Goal: Task Accomplishment & Management: Manage account settings

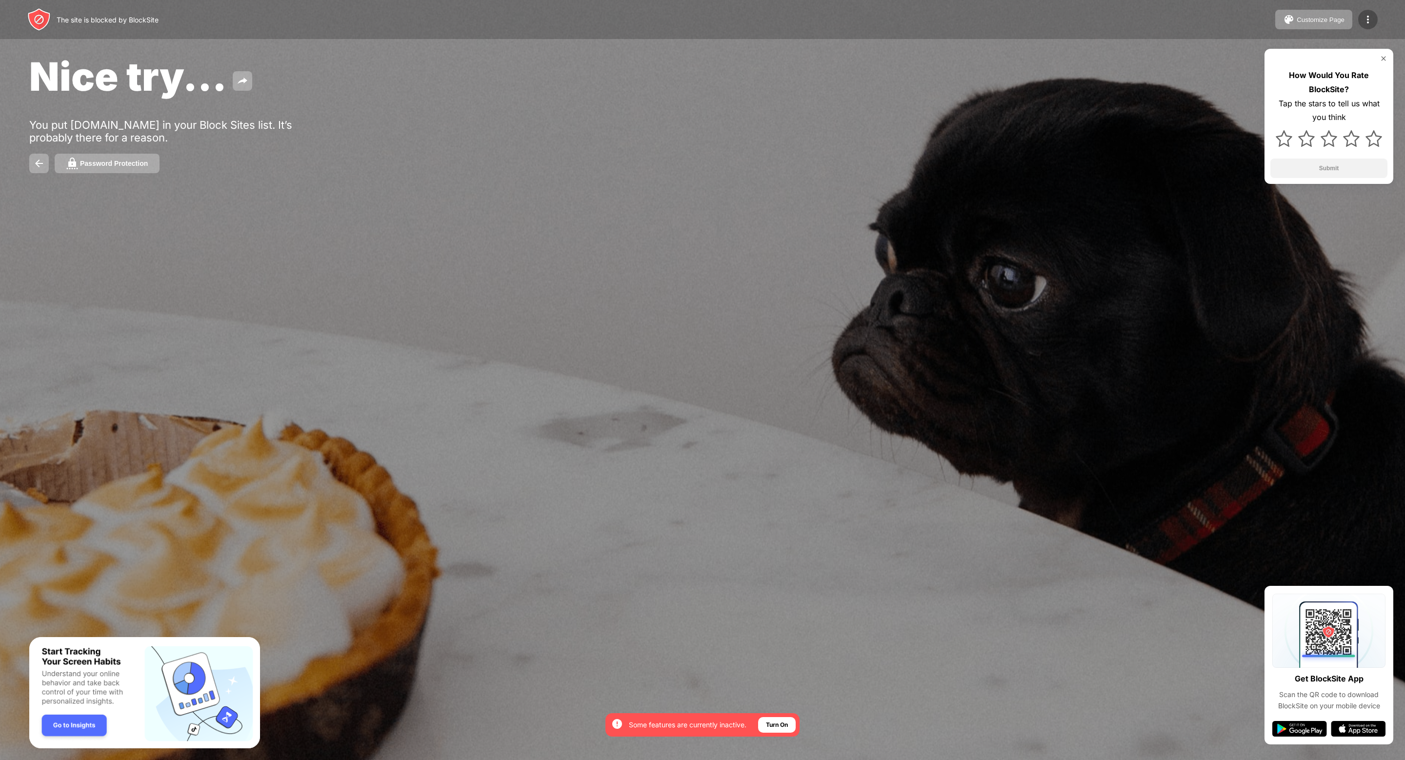
click at [1364, 20] on img at bounding box center [1368, 20] width 12 height 12
click at [1288, 60] on div "Edit Block List" at bounding box center [1325, 57] width 83 height 10
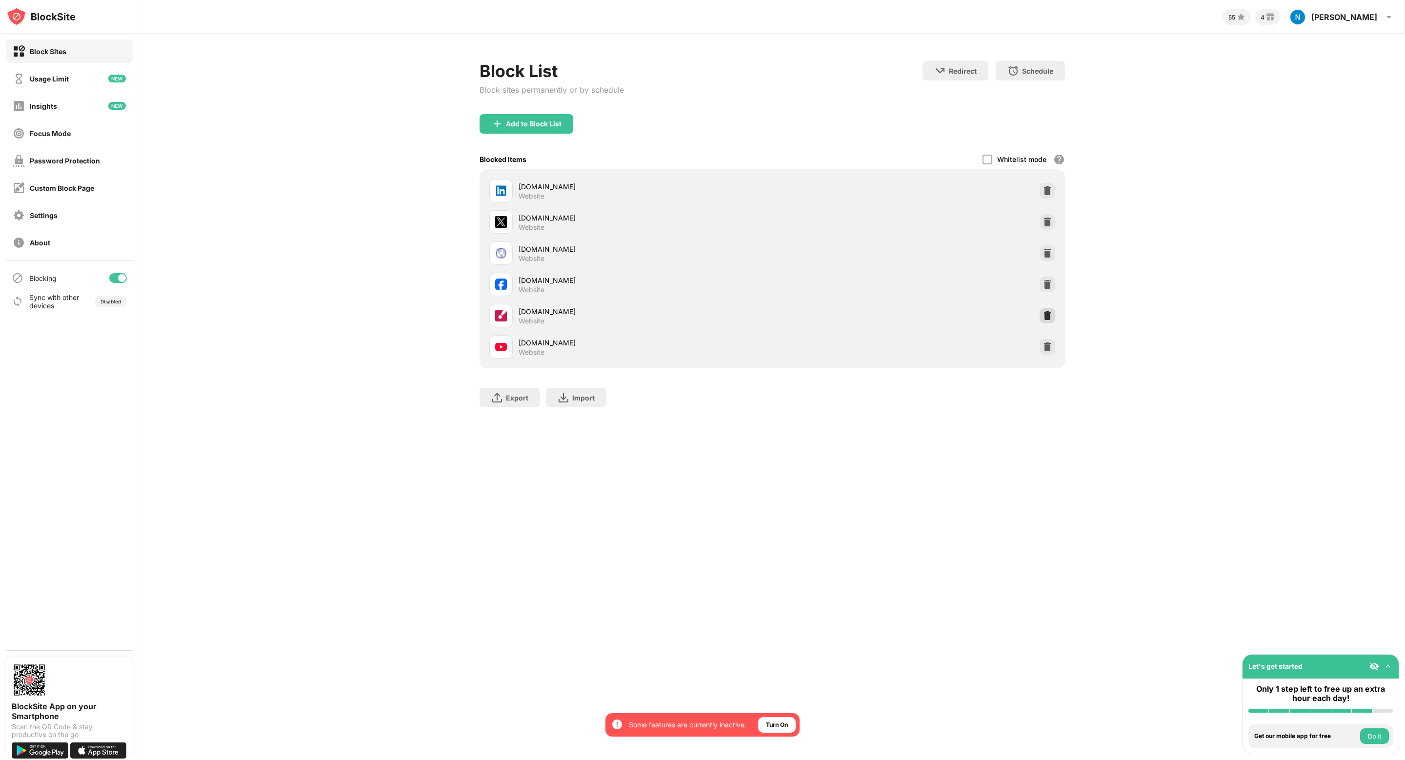
click at [1046, 311] on img at bounding box center [1048, 316] width 10 height 10
